Goal: Transaction & Acquisition: Purchase product/service

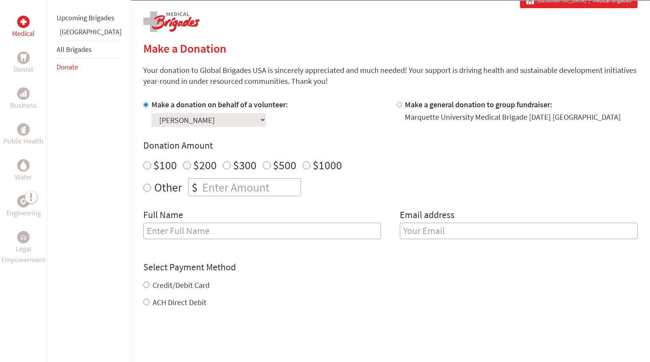
scroll to position [156, 0]
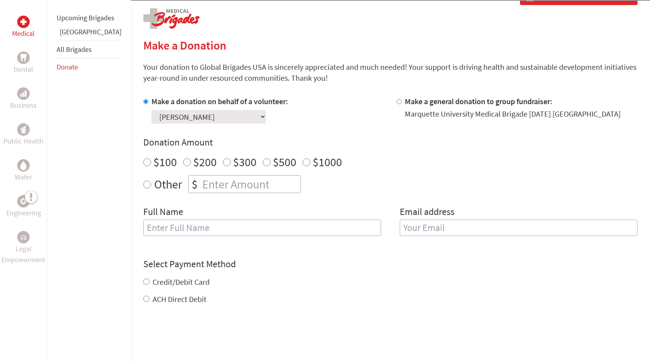
click at [209, 114] on select "Select a volunteer... [PERSON_NAME] [PERSON_NAME] [PERSON_NAME] [PERSON_NAME] […" at bounding box center [209, 117] width 114 height 14
click at [152, 110] on select "Select a volunteer... [PERSON_NAME] [PERSON_NAME] [PERSON_NAME] [PERSON_NAME] […" at bounding box center [209, 117] width 114 height 14
radio input "true"
click at [237, 185] on input "number" at bounding box center [251, 184] width 100 height 17
type input "700"
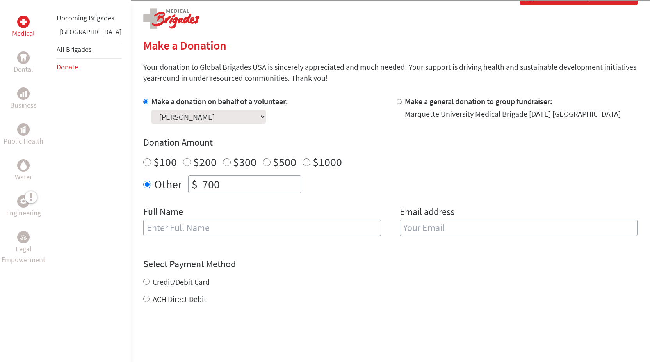
click at [207, 228] on input "text" at bounding box center [262, 228] width 238 height 16
type input "l"
click at [199, 228] on input "[PERSON_NAME]" at bounding box center [262, 228] width 238 height 16
type input "[PERSON_NAME]"
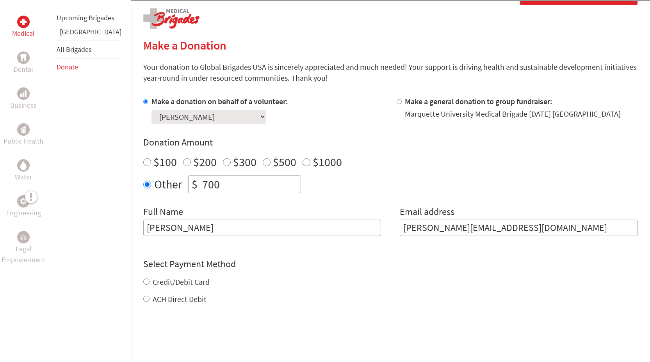
type input "[PERSON_NAME][EMAIL_ADDRESS][DOMAIN_NAME]"
click at [143, 282] on div "Credit/Debit Card ACH Direct Debit" at bounding box center [390, 291] width 494 height 28
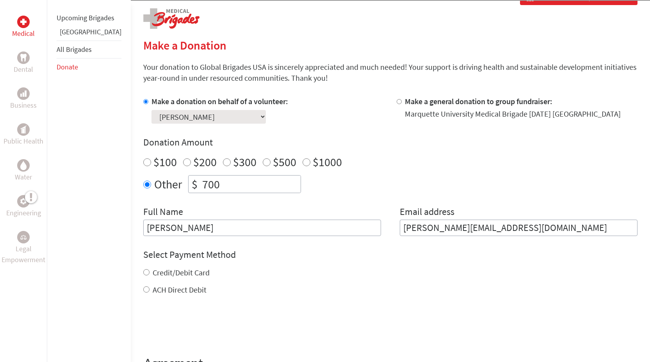
click at [143, 274] on input "Credit/Debit Card" at bounding box center [146, 272] width 6 height 6
radio input "true"
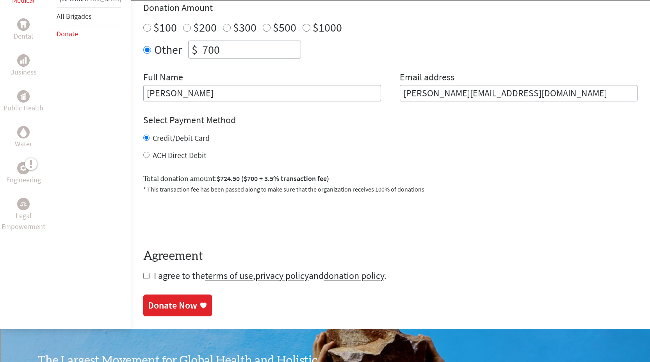
scroll to position [294, 0]
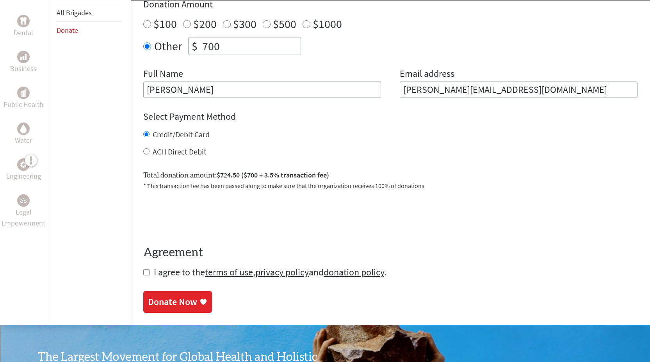
click at [143, 274] on input "checkbox" at bounding box center [146, 272] width 6 height 6
checkbox input "true"
click at [153, 152] on label "ACH Direct Debit" at bounding box center [180, 152] width 54 height 10
click at [143, 152] on input "ACH Direct Debit" at bounding box center [146, 151] width 6 height 6
radio input "true"
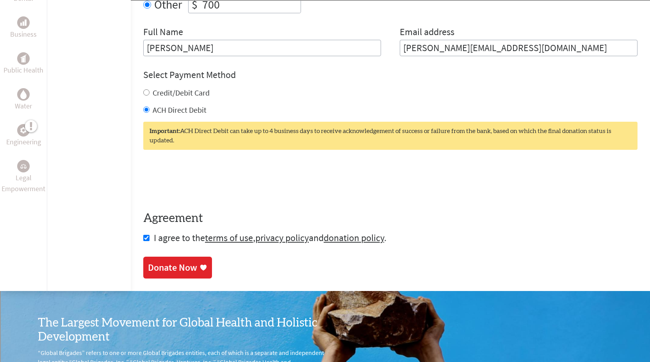
scroll to position [331, 0]
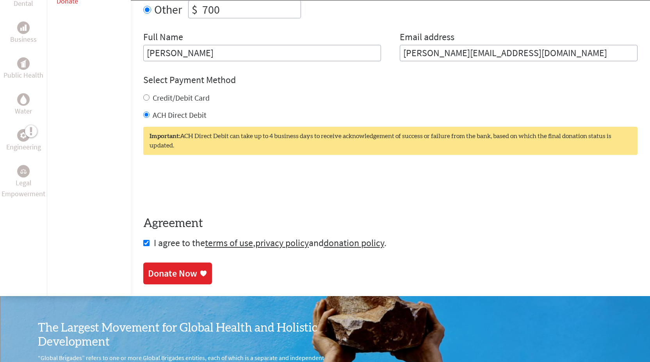
click at [164, 267] on div "Donate Now" at bounding box center [172, 273] width 49 height 12
